Goal: Register for event/course

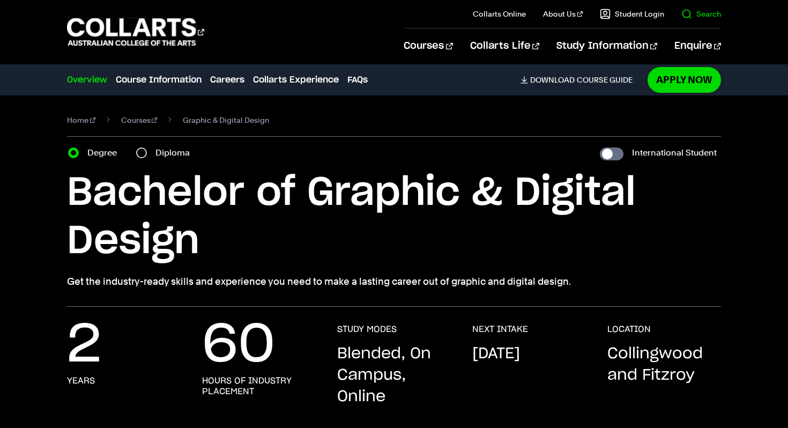
click at [700, 13] on link "Search" at bounding box center [701, 14] width 40 height 11
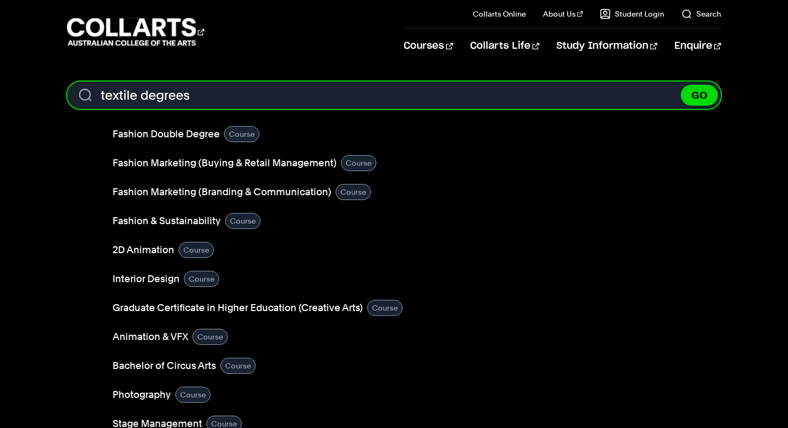
type input "textile degrees"
click at [680, 85] on button "GO" at bounding box center [698, 95] width 37 height 21
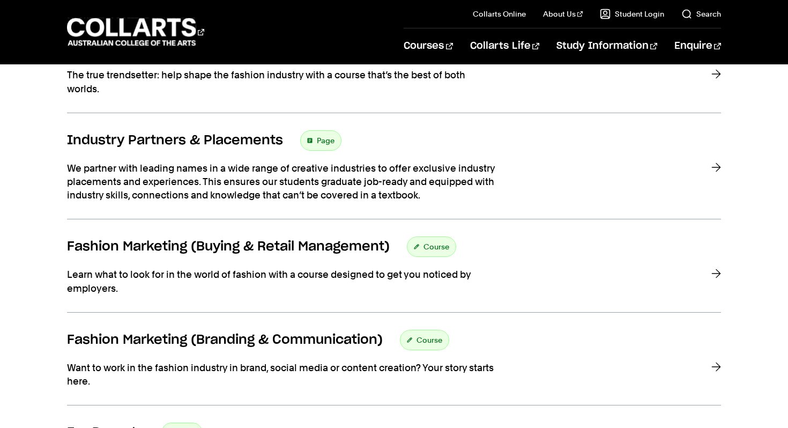
scroll to position [437, 0]
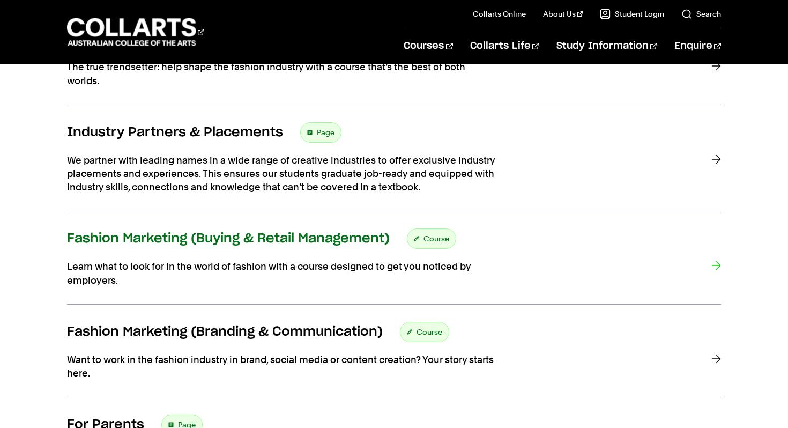
click at [311, 235] on h3 "Fashion Marketing (Buying & Retail Management)" at bounding box center [228, 238] width 323 height 16
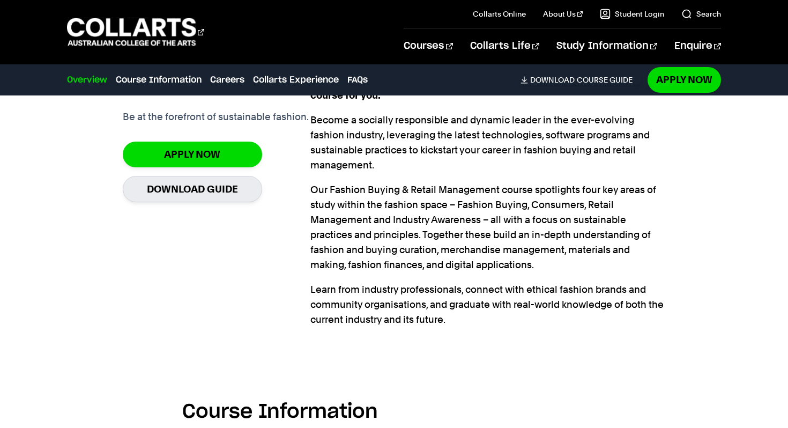
scroll to position [799, 0]
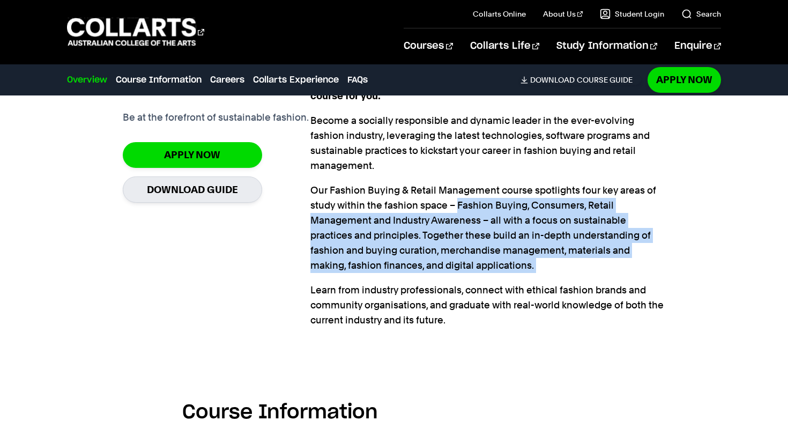
drag, startPoint x: 455, startPoint y: 204, endPoint x: 553, endPoint y: 275, distance: 121.2
click at [553, 275] on div "If you can’t wait for a career as a Retail Buyer, Product Developer, Range Plan…" at bounding box center [487, 192] width 355 height 269
copy div "Fashion Buying, Consumers, Retail Management and Industry Awareness – all with …"
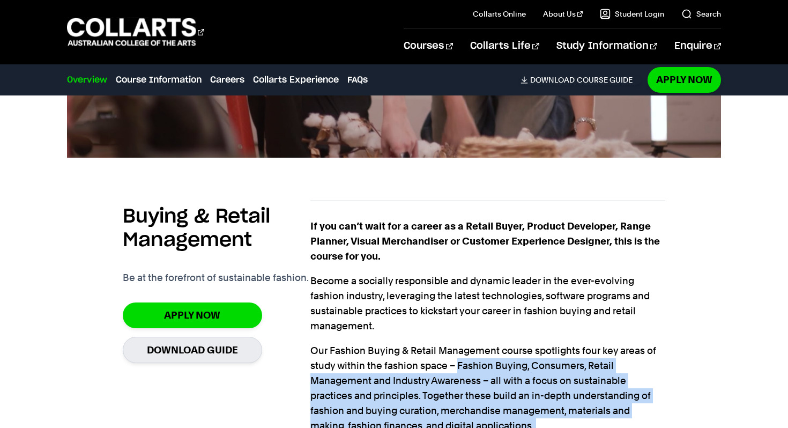
scroll to position [638, 0]
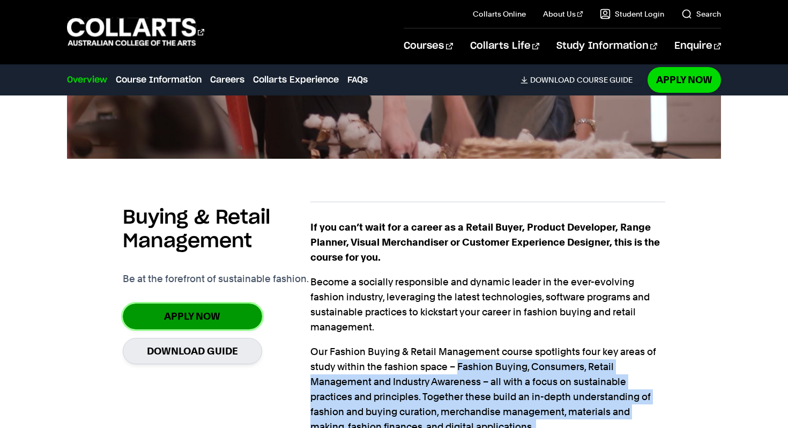
click at [185, 313] on link "Apply Now" at bounding box center [192, 315] width 139 height 25
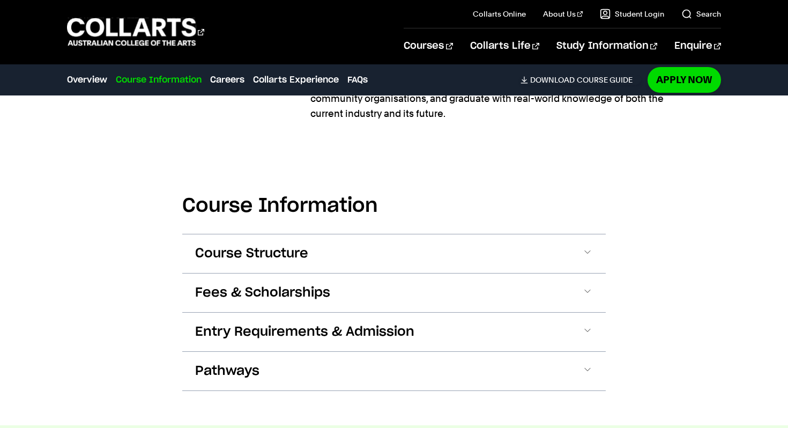
scroll to position [1006, 0]
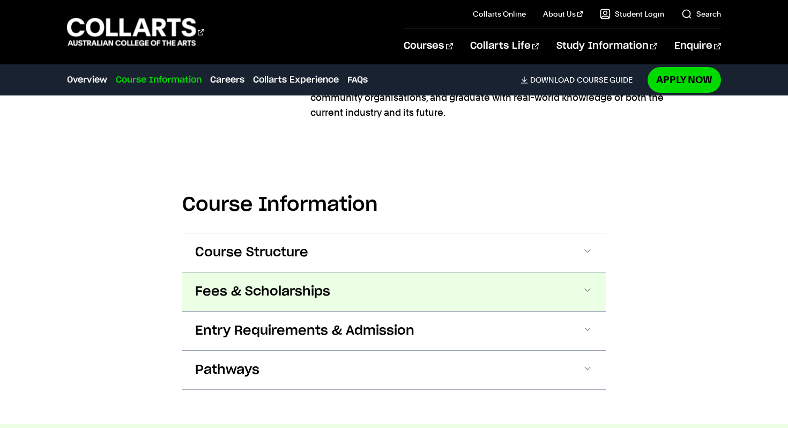
click at [225, 300] on span "Fees & Scholarships" at bounding box center [262, 291] width 135 height 17
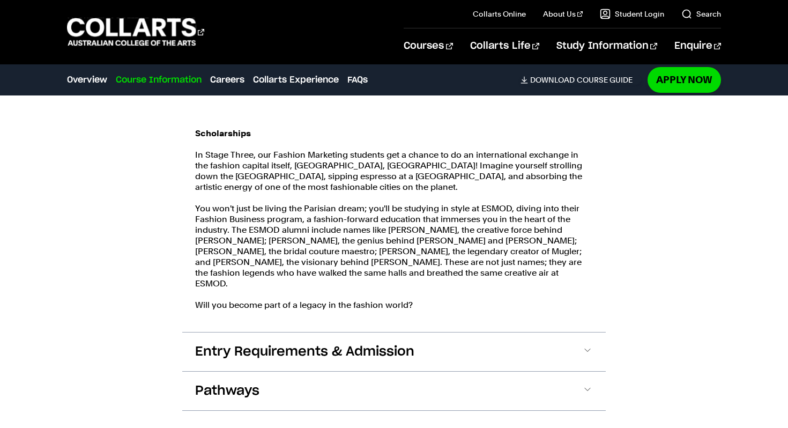
scroll to position [1487, 0]
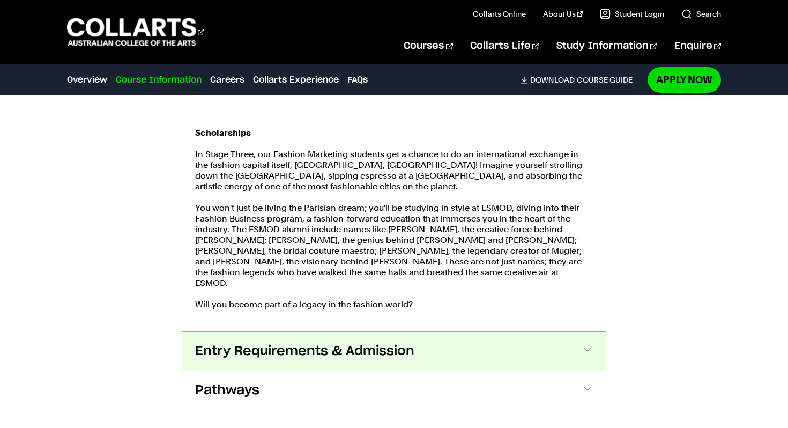
click at [248, 346] on span "Entry Requirements & Admission" at bounding box center [304, 350] width 219 height 17
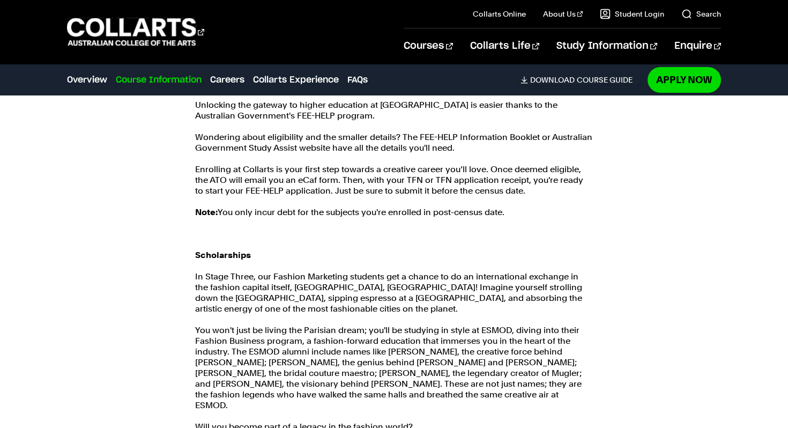
scroll to position [1190, 0]
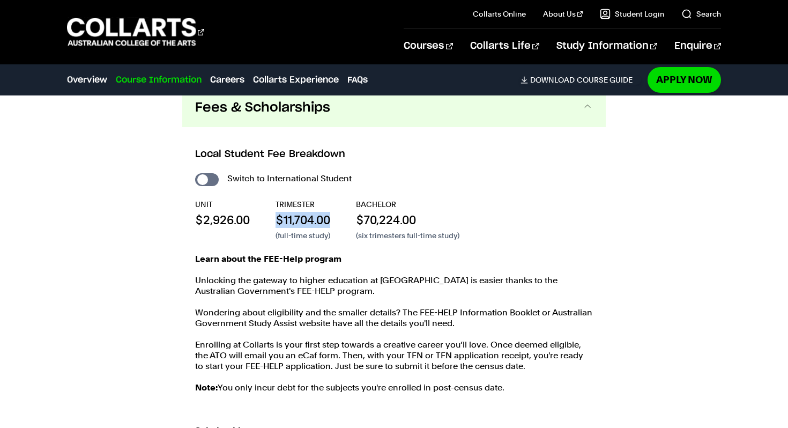
drag, startPoint x: 273, startPoint y: 218, endPoint x: 340, endPoint y: 221, distance: 67.1
click at [340, 221] on div "UNIT $2,926.00 TRIMESTER $11,704.00 (full-time study) BACHELOR $70,224.00 (six …" at bounding box center [394, 220] width 398 height 42
copy p "$11,704.00"
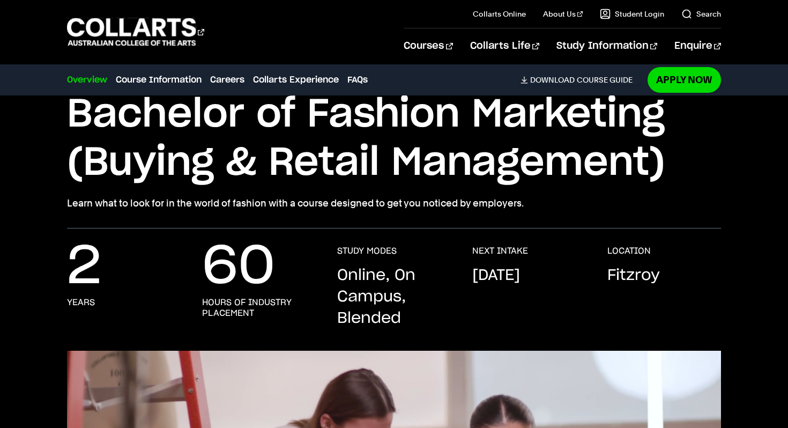
scroll to position [87, 0]
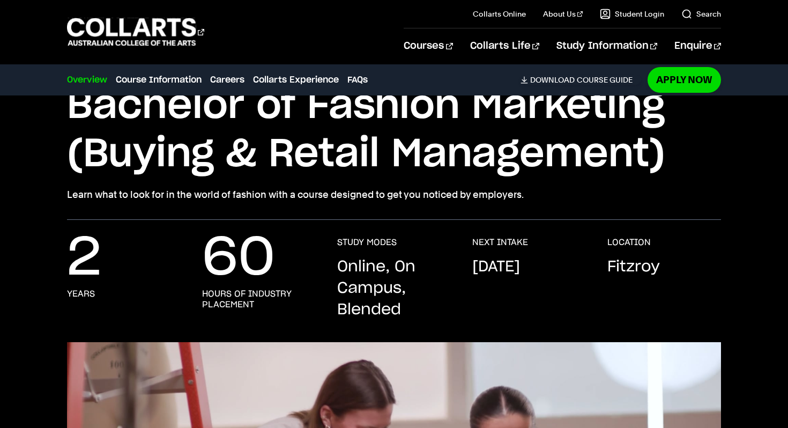
click at [342, 283] on p "Online, On Campus, Blended" at bounding box center [394, 288] width 114 height 64
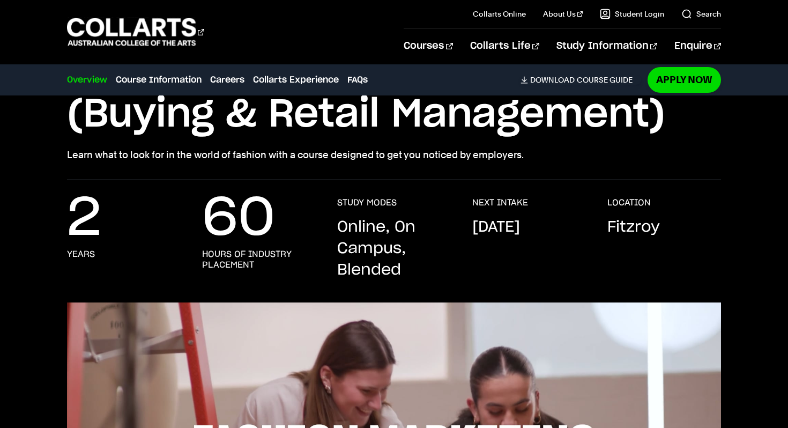
scroll to position [133, 0]
